Goal: Task Accomplishment & Management: Complete application form

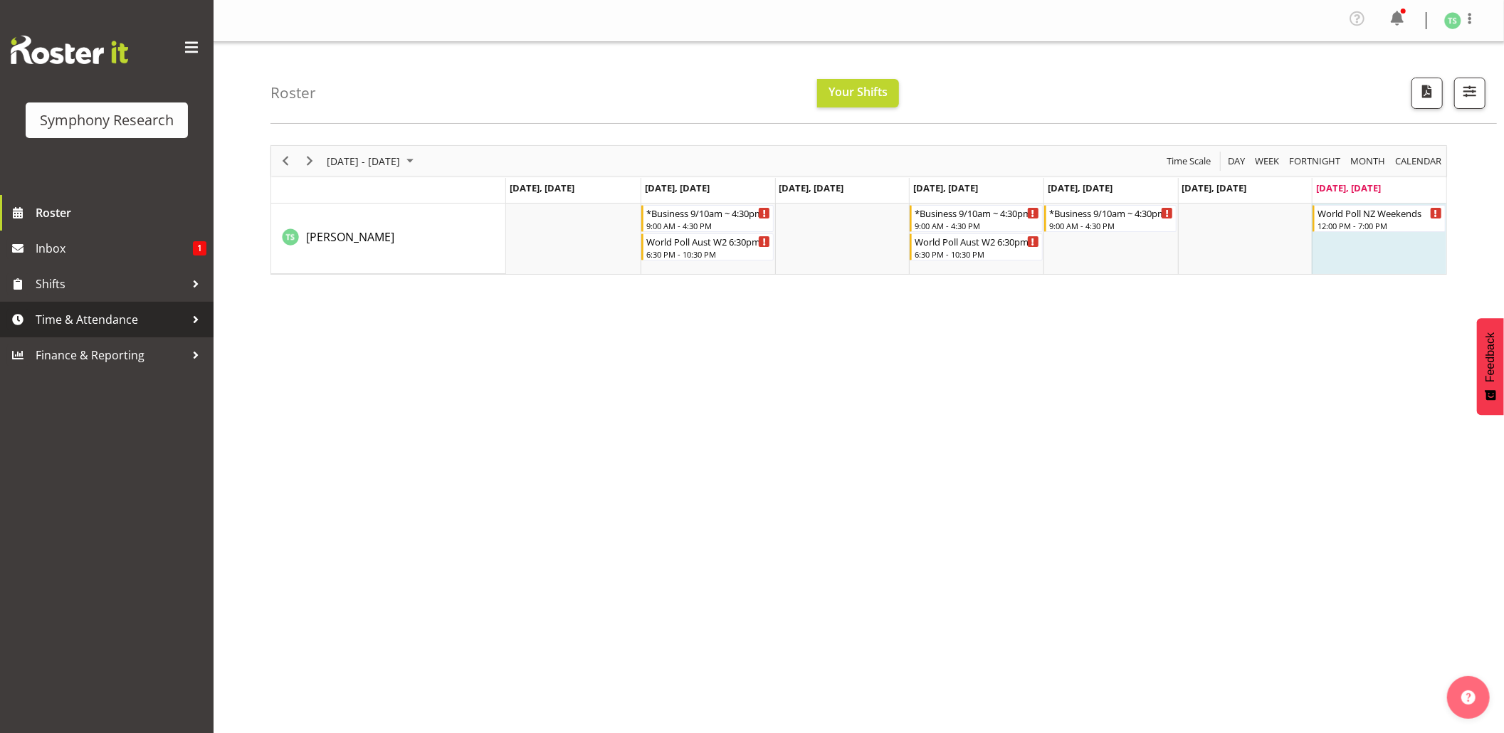
click at [80, 313] on span "Time & Attendance" at bounding box center [110, 319] width 149 height 21
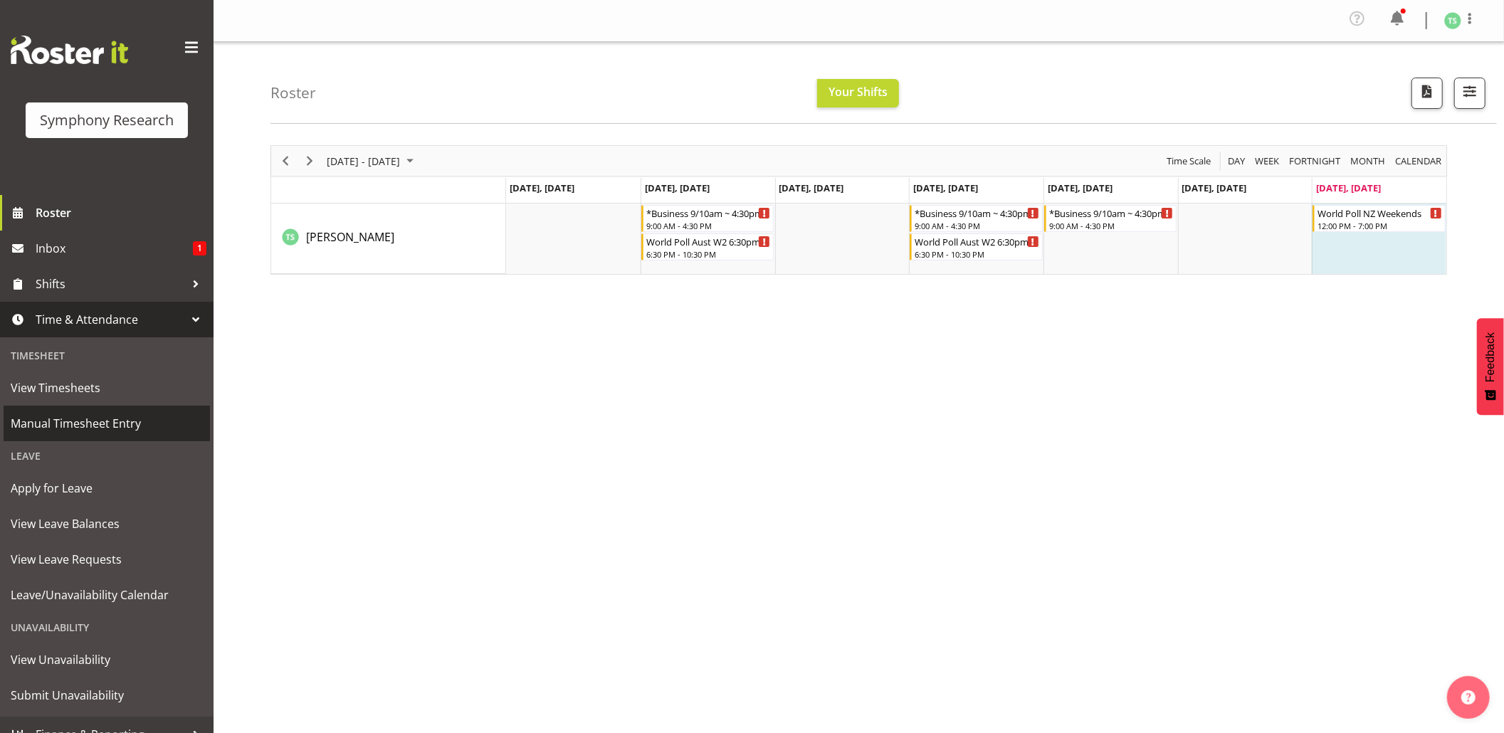
click at [126, 411] on link "Manual Timesheet Entry" at bounding box center [107, 424] width 206 height 36
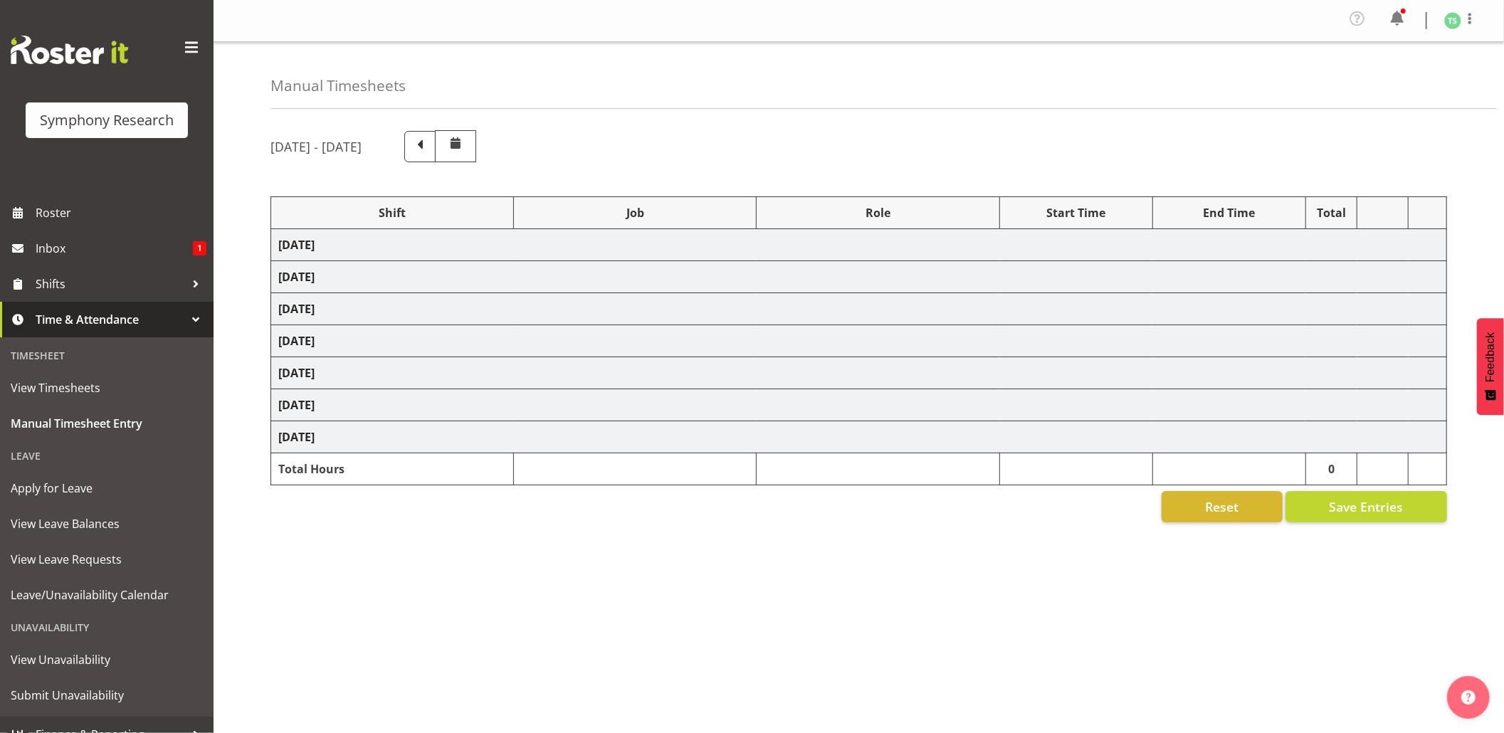
select select "26078"
select select "10576"
select select "26078"
select select "10576"
select select "47"
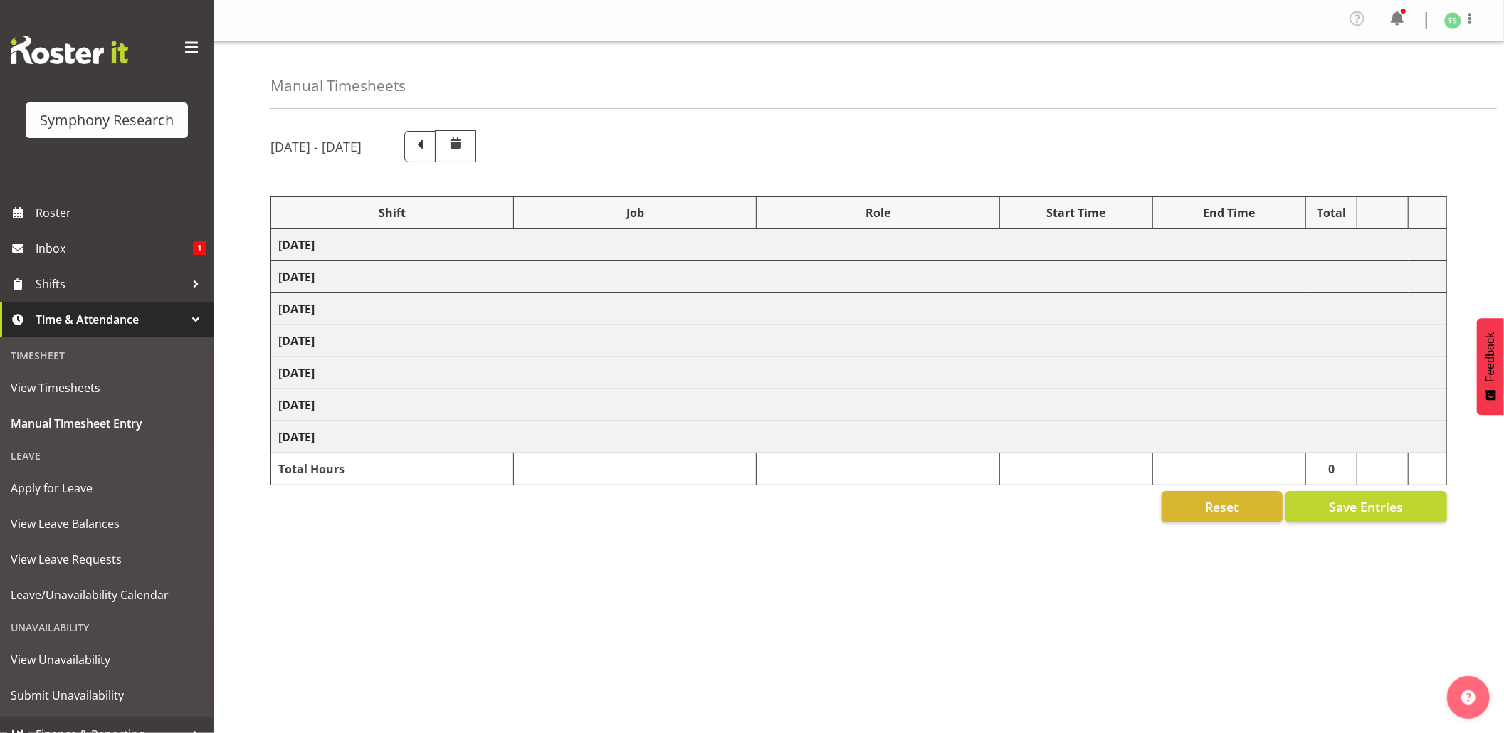
select select "26078"
select select "9426"
select select "47"
select select "56692"
select select "10499"
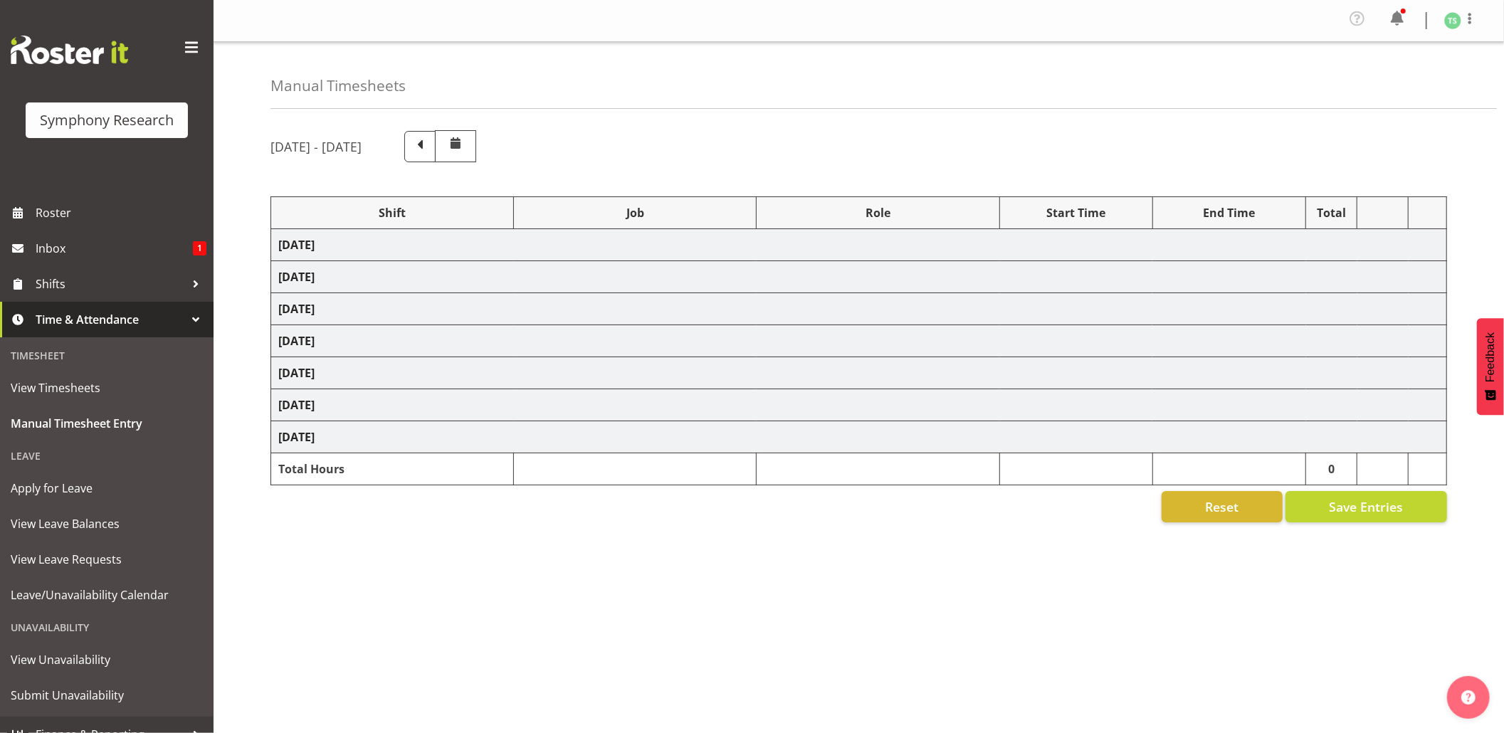
select select "47"
select select "26078"
select select "10576"
select select "47"
select select "26078"
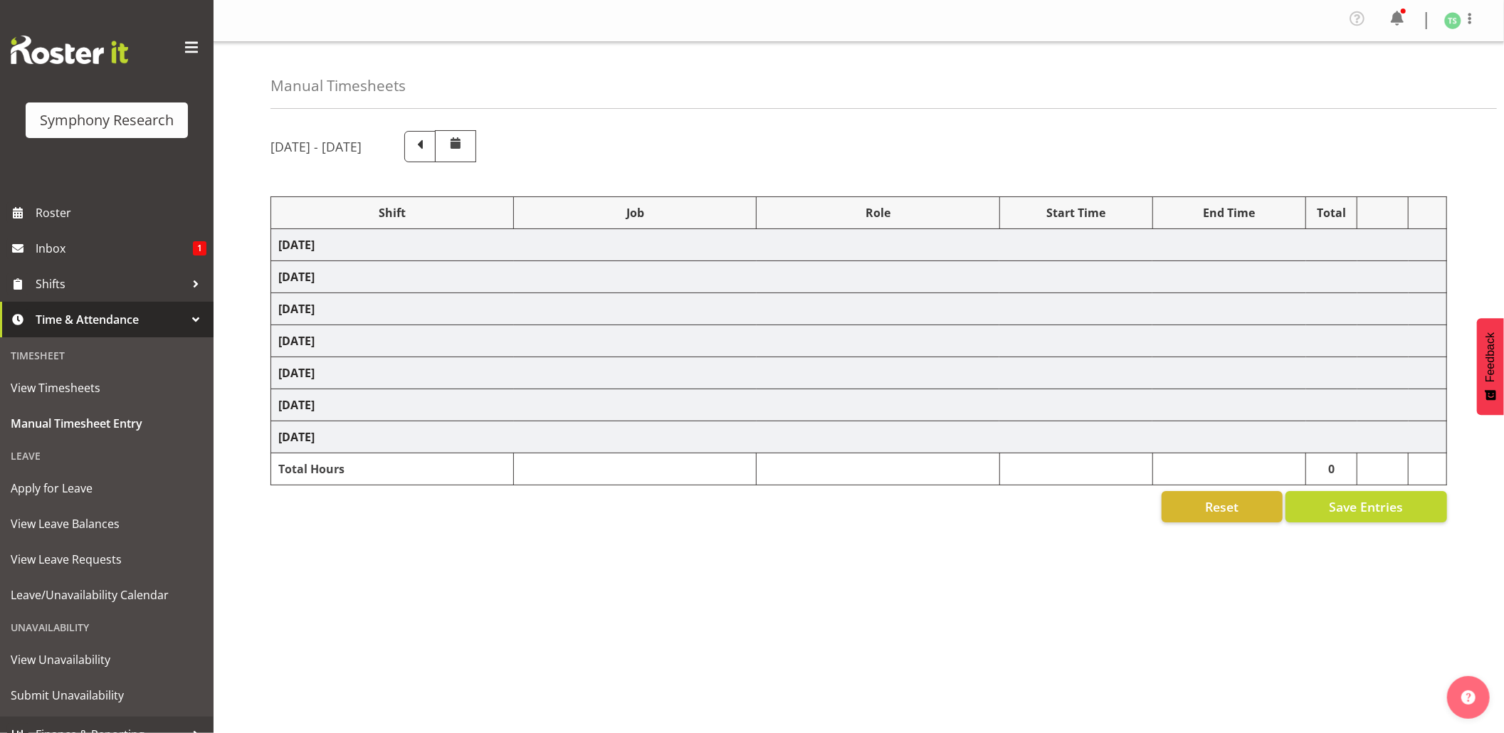
select select "10576"
select select "47"
select select "26078"
select select "10499"
select select "47"
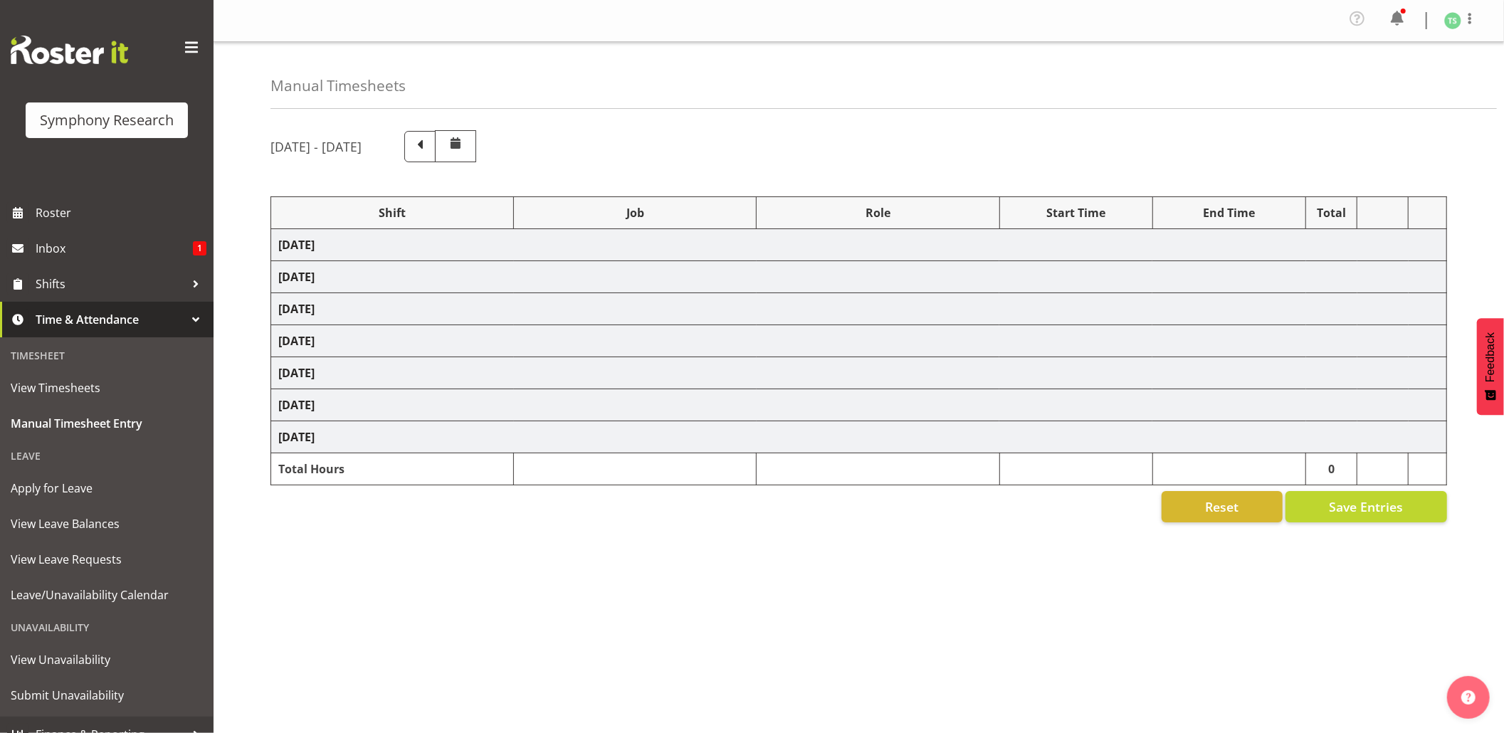
select select "26078"
select select "10527"
select select "47"
select select "10527"
select select "47"
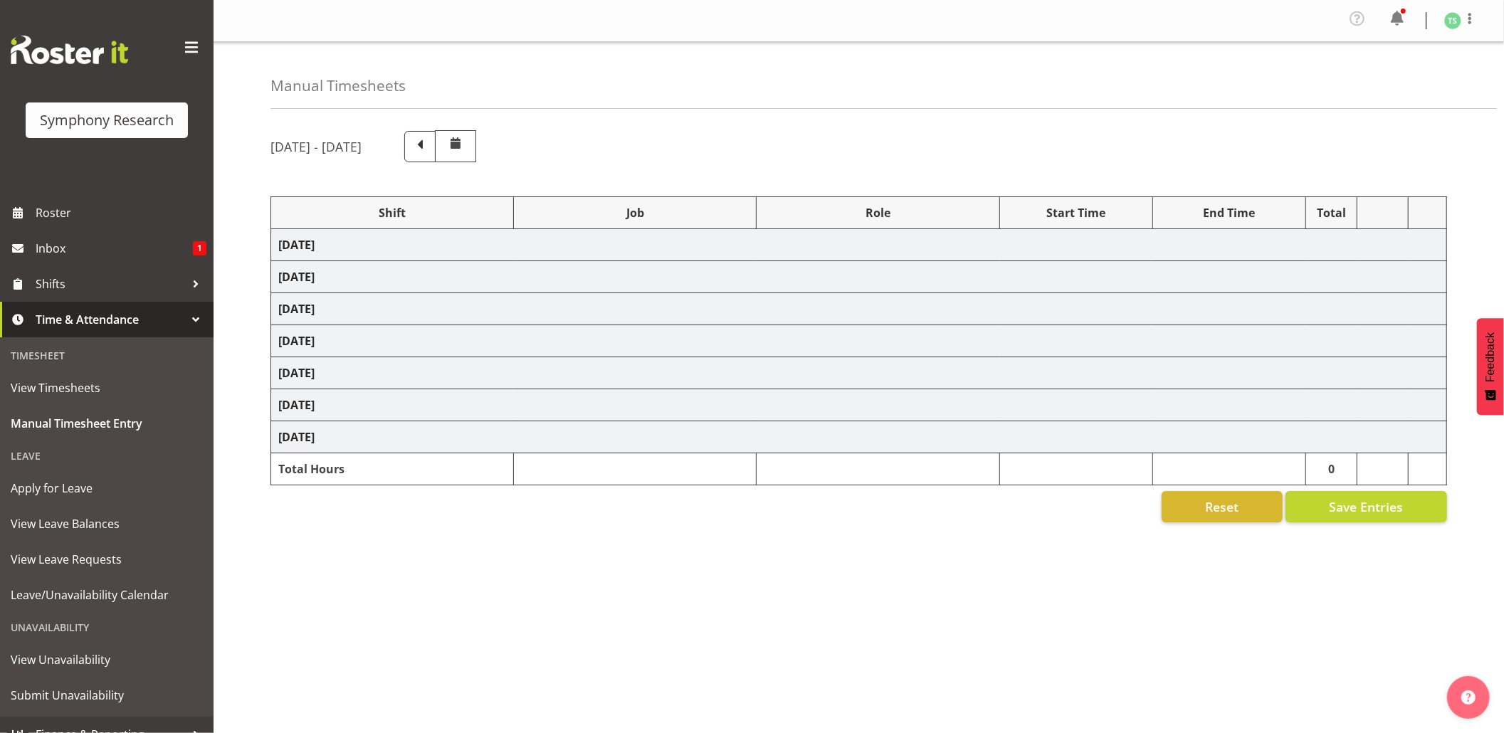
select select "10499"
select select "47"
select select "10499"
select select "47"
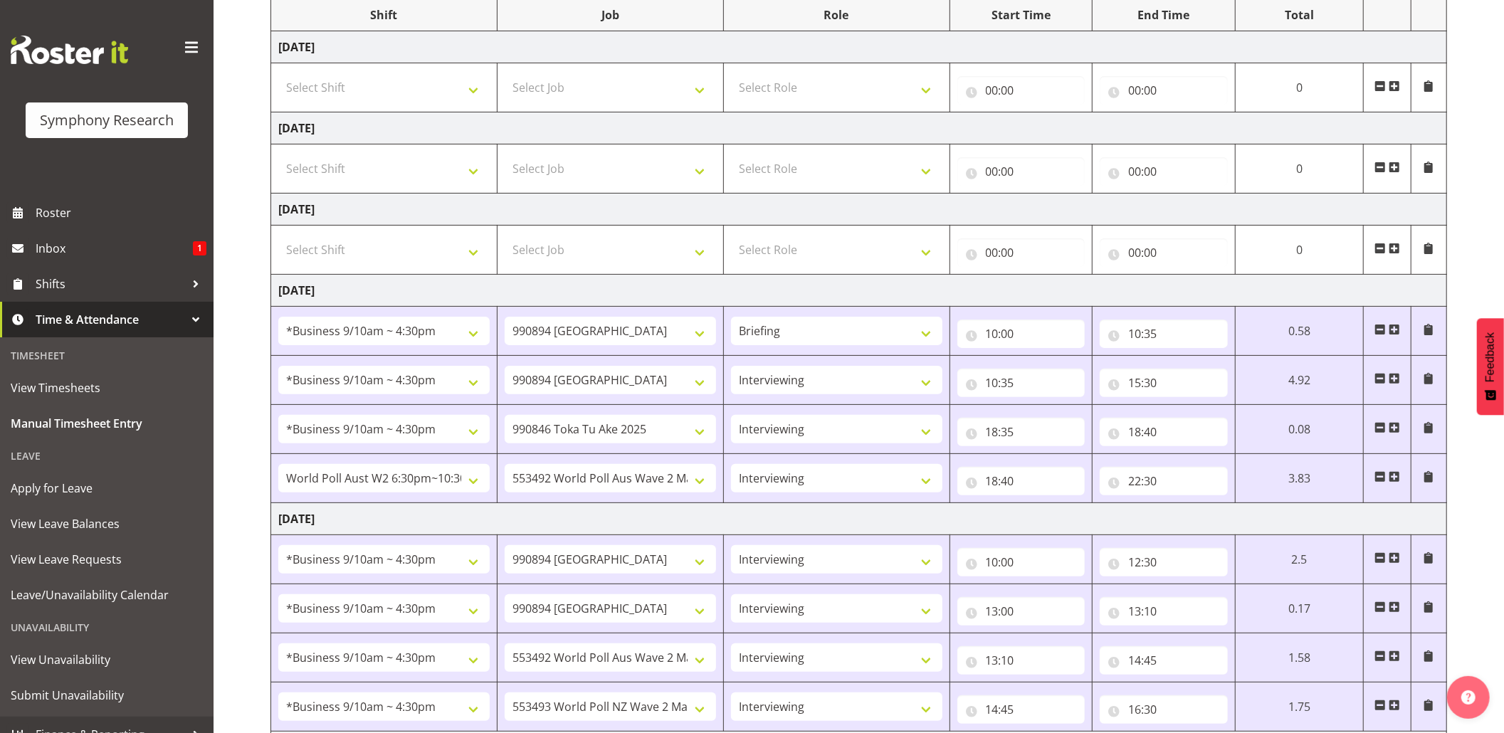
scroll to position [246, 0]
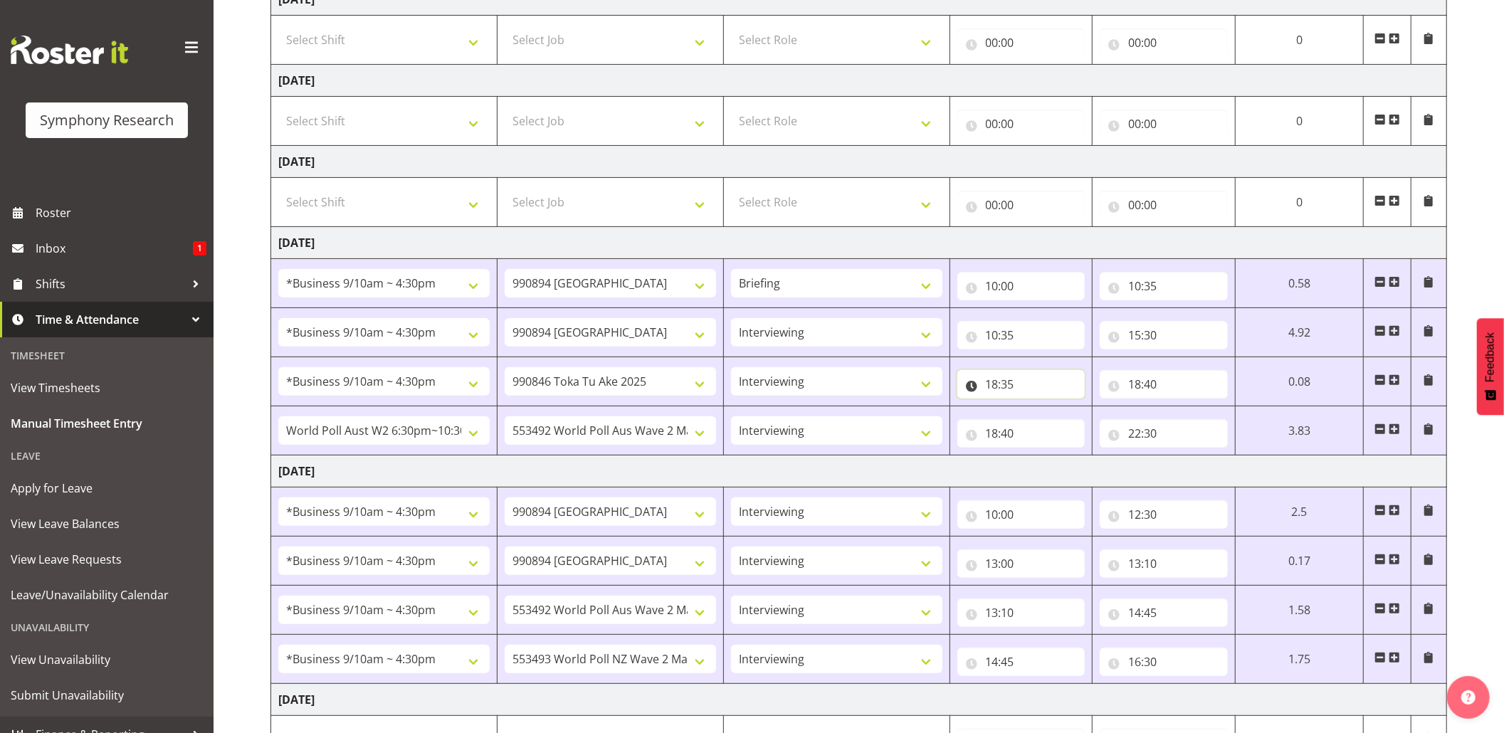
click at [1011, 391] on input "18:35" at bounding box center [1021, 384] width 128 height 28
click at [1088, 428] on select "00 01 02 03 04 05 06 07 08 09 10 11 12 13 14 15 16 17 18 19 20 21 22 23 24 25 2…" at bounding box center [1091, 421] width 32 height 28
select select "0"
click at [1107, 411] on select "00 01 02 03 04 05 06 07 08 09 10 11 12 13 14 15 16 17 18 19 20 21 22 23 24 25 2…" at bounding box center [1091, 421] width 32 height 28
type input "18:00"
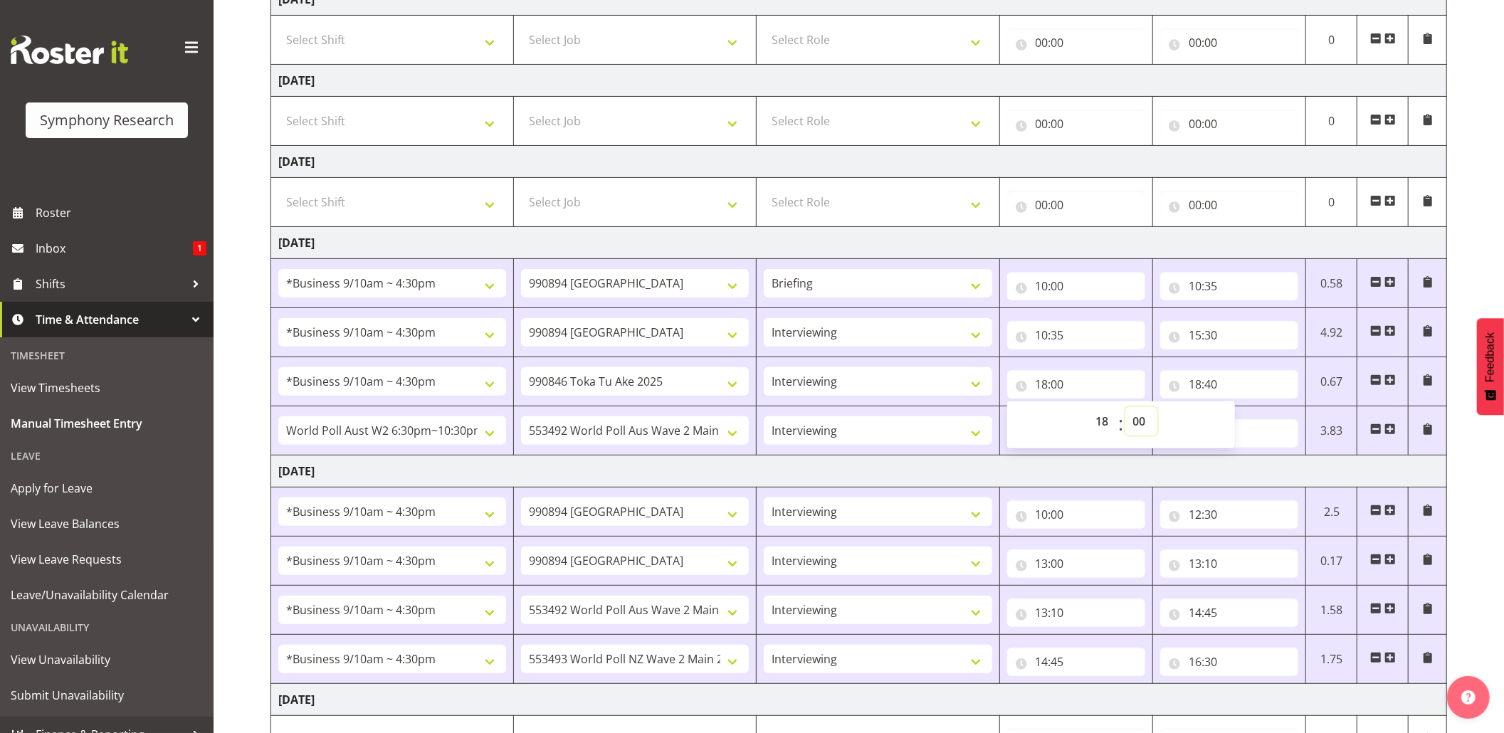
scroll to position [558, 0]
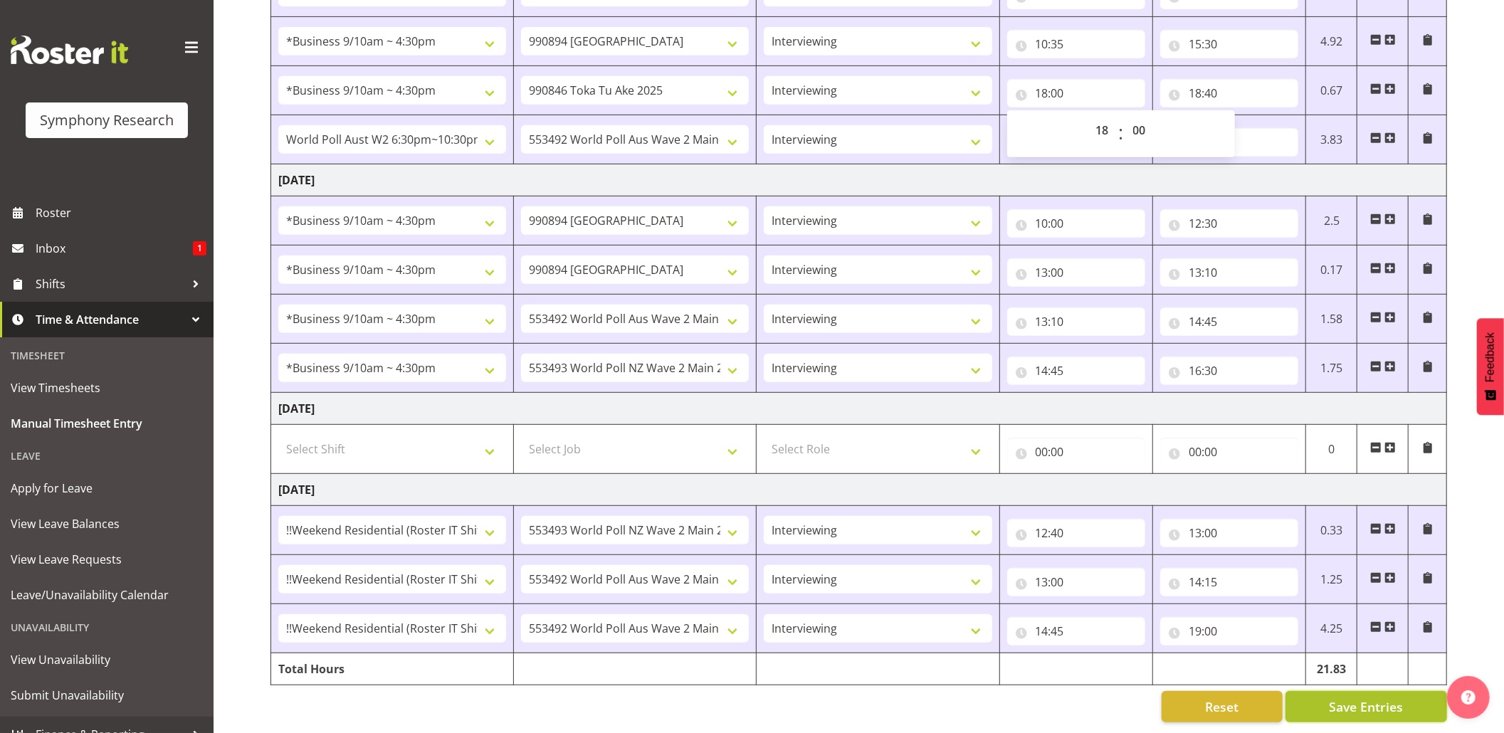
click at [1341, 697] on span "Save Entries" at bounding box center [1366, 706] width 74 height 19
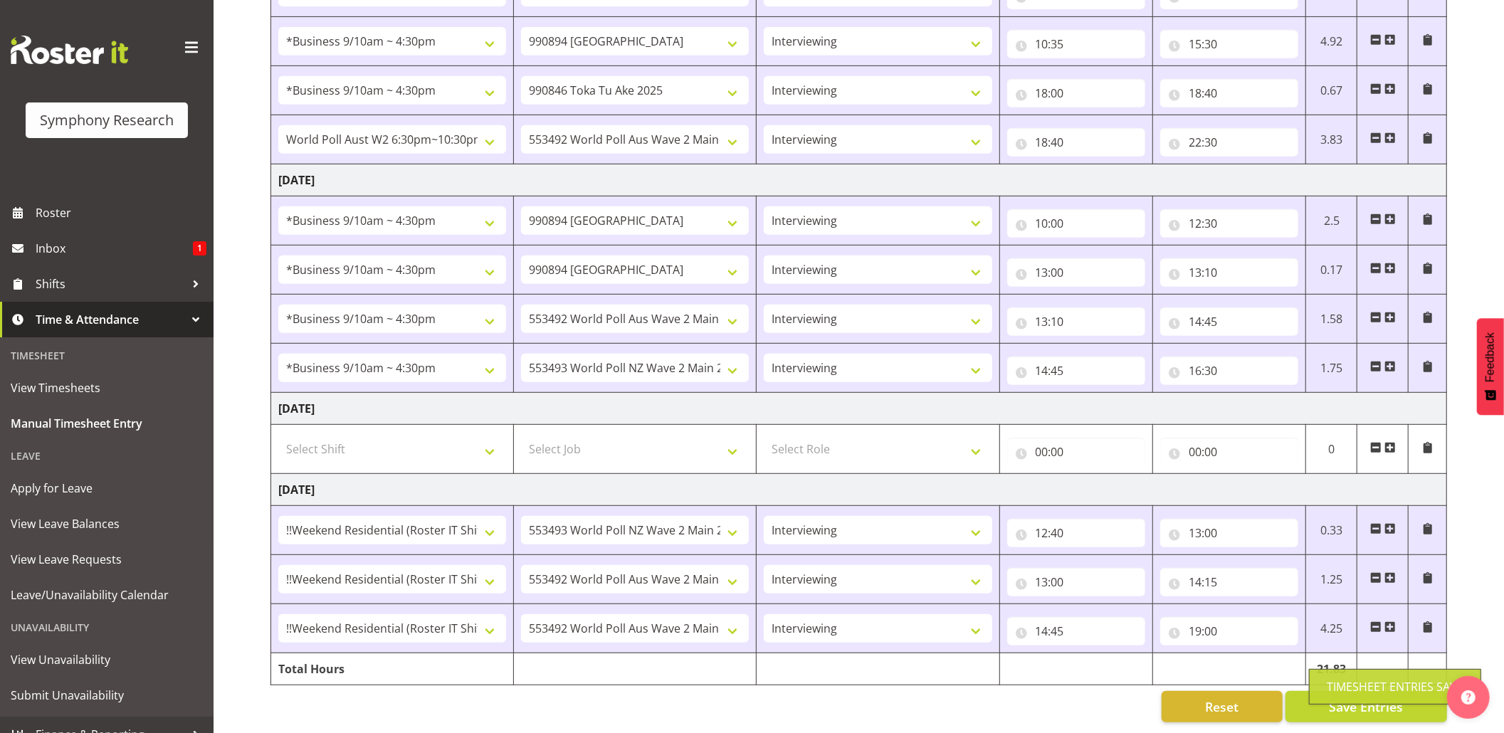
click at [1352, 690] on div "Timesheet Entries Save" at bounding box center [1395, 686] width 137 height 17
click at [1354, 699] on span "Save Entries" at bounding box center [1366, 706] width 74 height 19
click at [1384, 697] on span "Save Entries" at bounding box center [1366, 706] width 74 height 19
click at [1378, 697] on span "Save Entries" at bounding box center [1366, 706] width 74 height 19
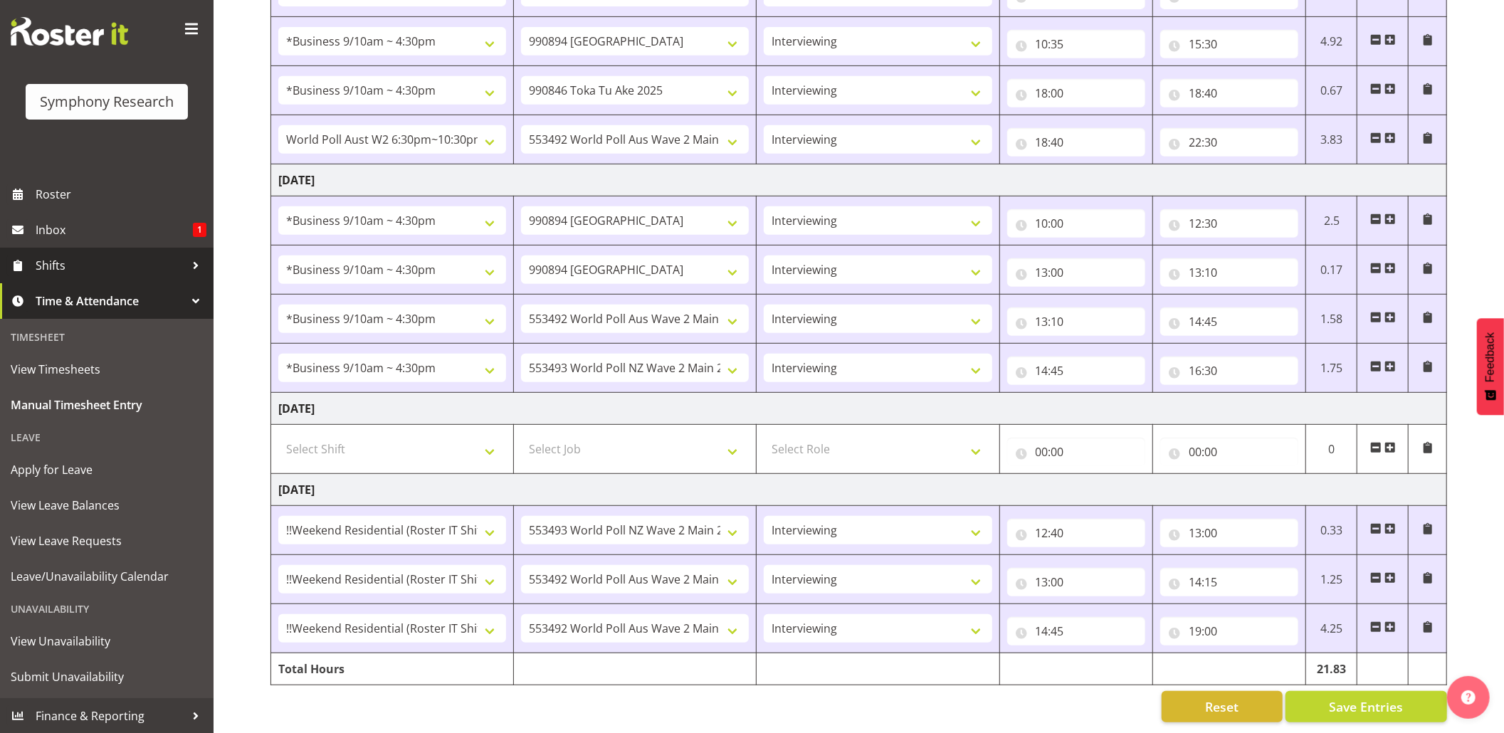
click at [34, 268] on link "Shifts" at bounding box center [107, 266] width 214 height 36
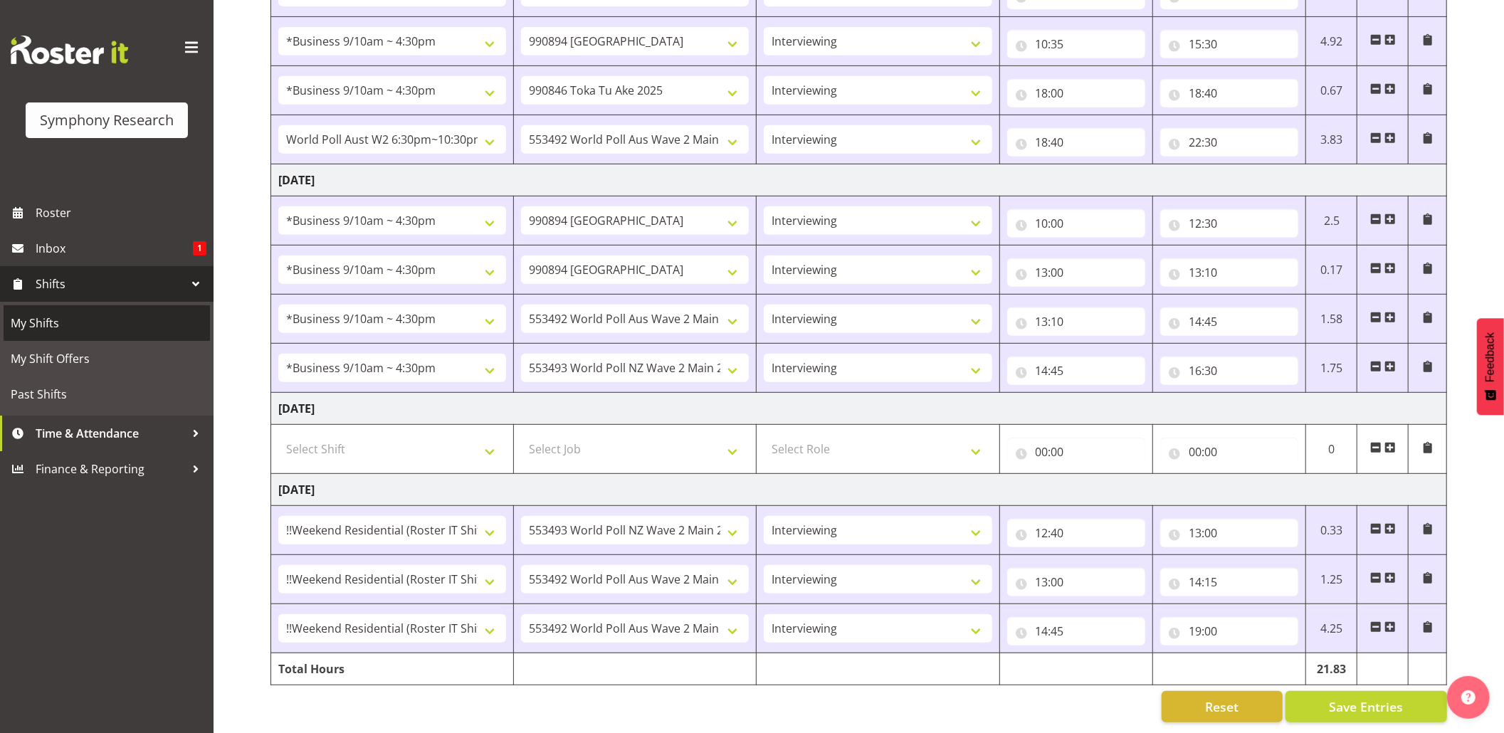
click at [35, 319] on span "My Shifts" at bounding box center [107, 322] width 192 height 21
